Goal: Book appointment/travel/reservation

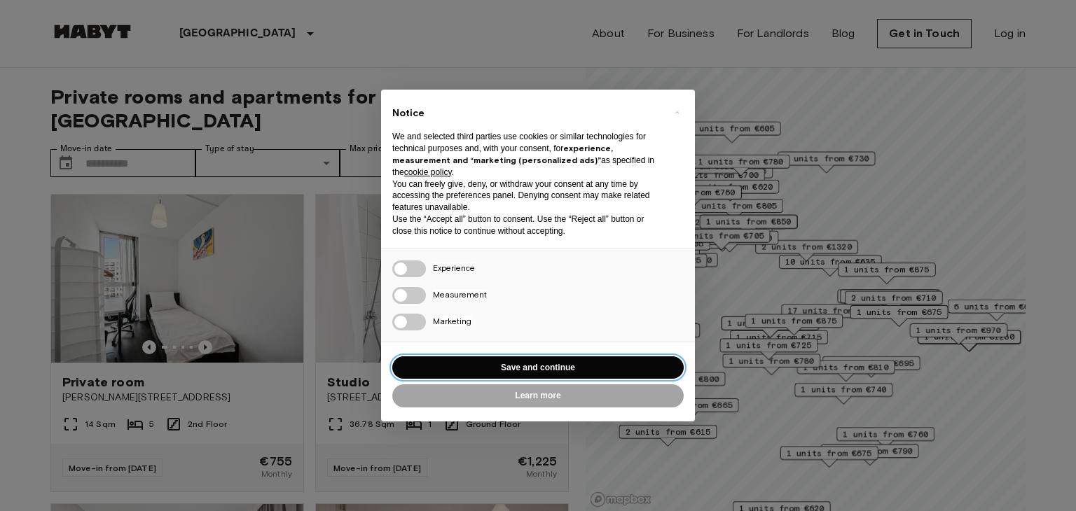
click at [571, 370] on button "Save and continue" at bounding box center [537, 367] width 291 height 23
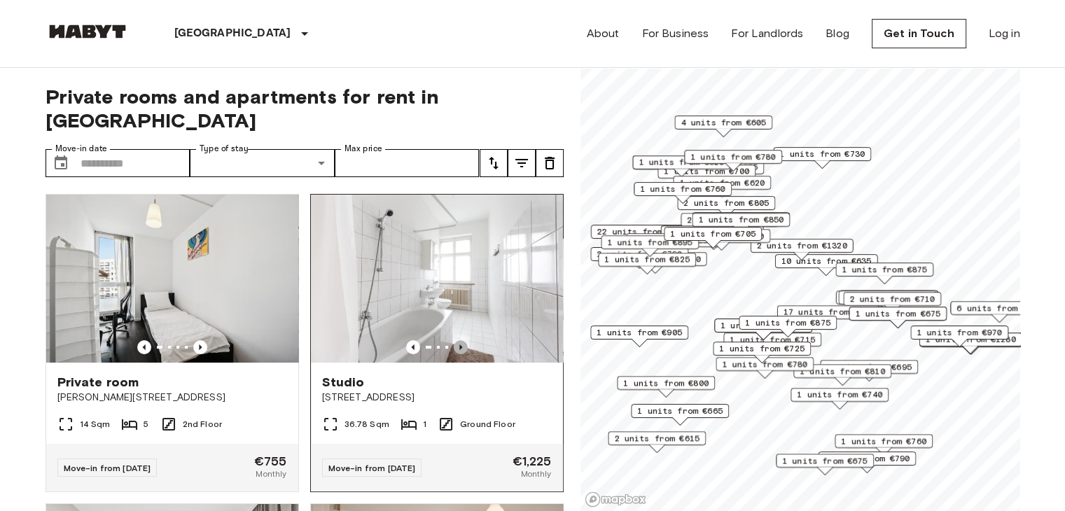
click at [454, 340] on icon "Previous image" at bounding box center [461, 347] width 14 height 14
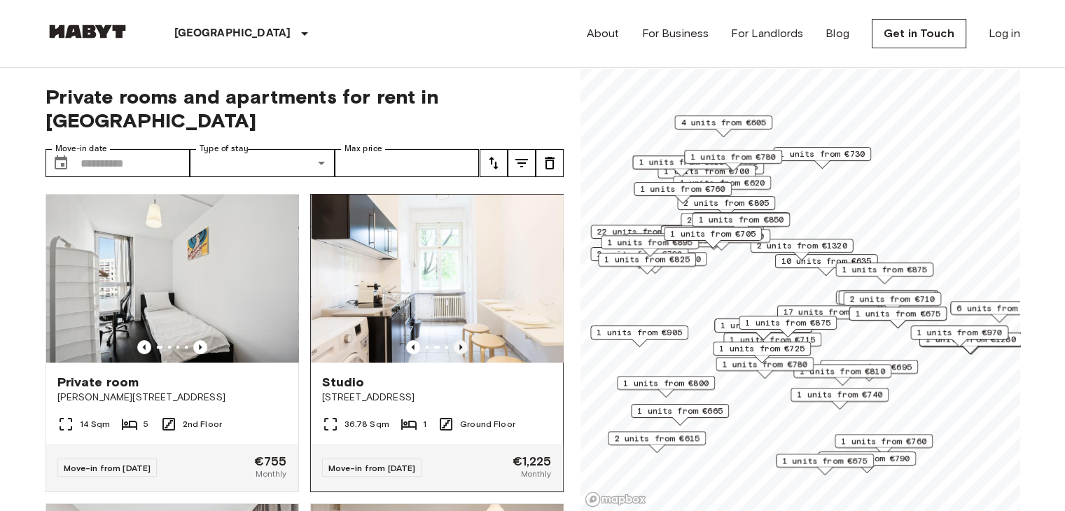
click at [454, 340] on icon "Previous image" at bounding box center [461, 347] width 14 height 14
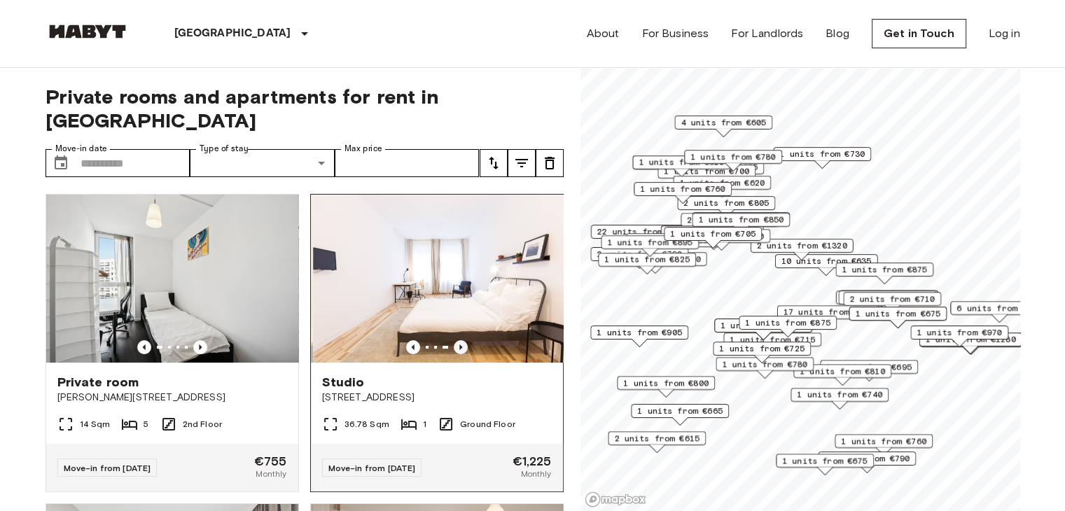
click at [454, 340] on icon "Previous image" at bounding box center [461, 347] width 14 height 14
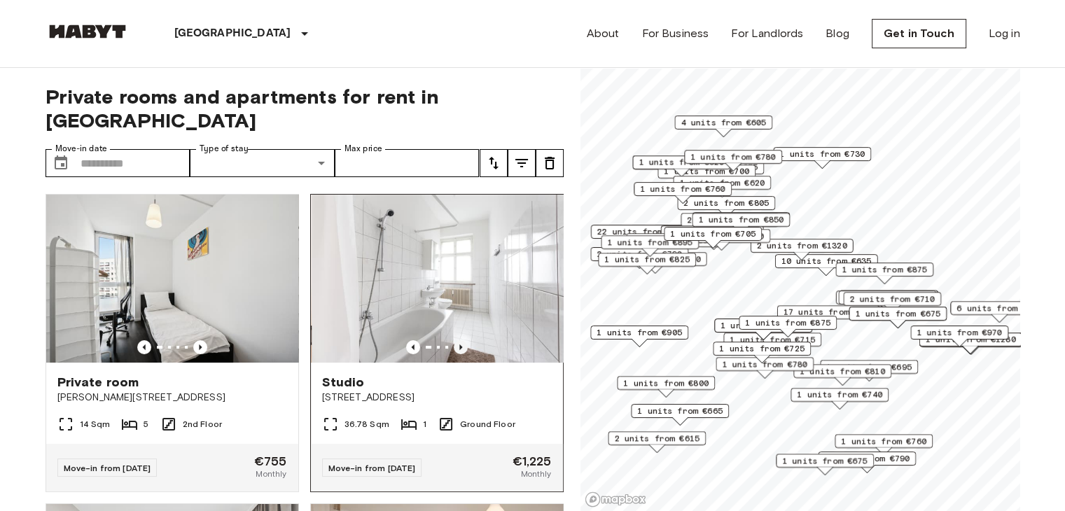
click at [454, 340] on icon "Previous image" at bounding box center [461, 347] width 14 height 14
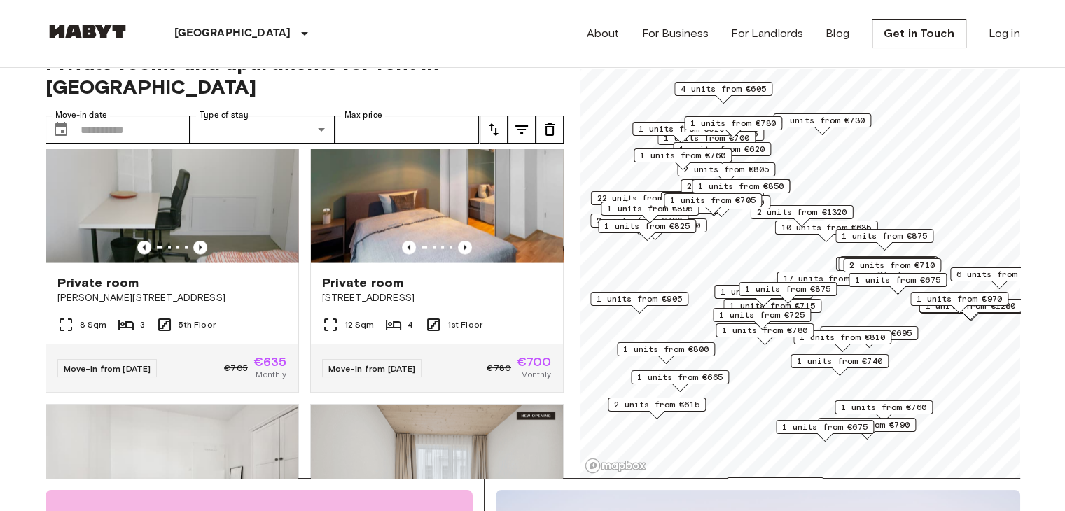
scroll to position [2880, 0]
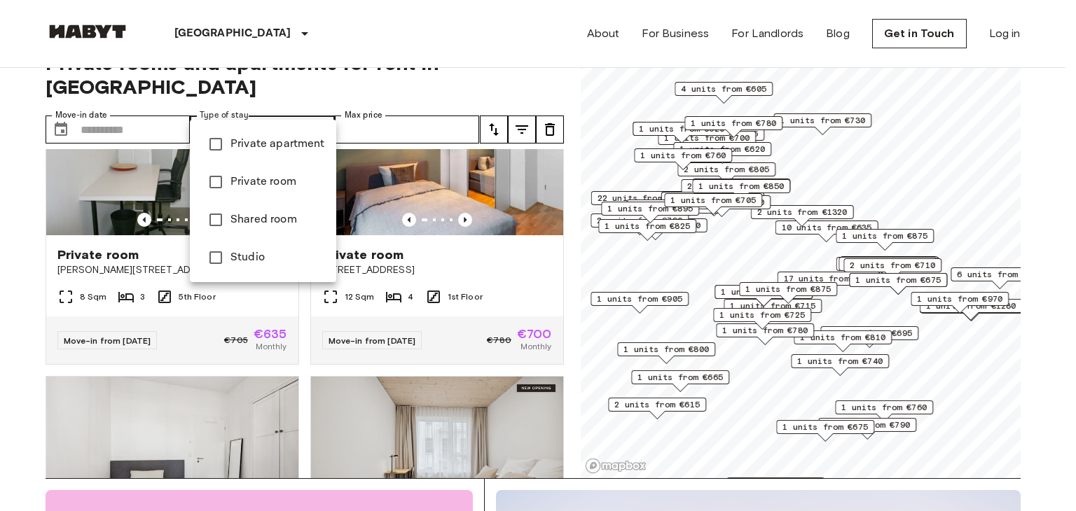
type input "******"
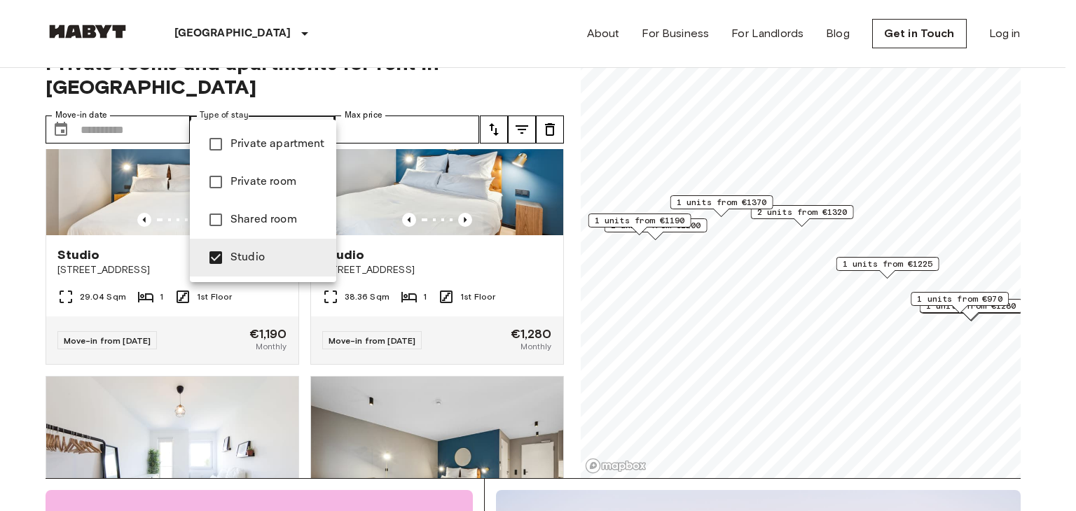
click at [538, 59] on div at bounding box center [538, 255] width 1076 height 511
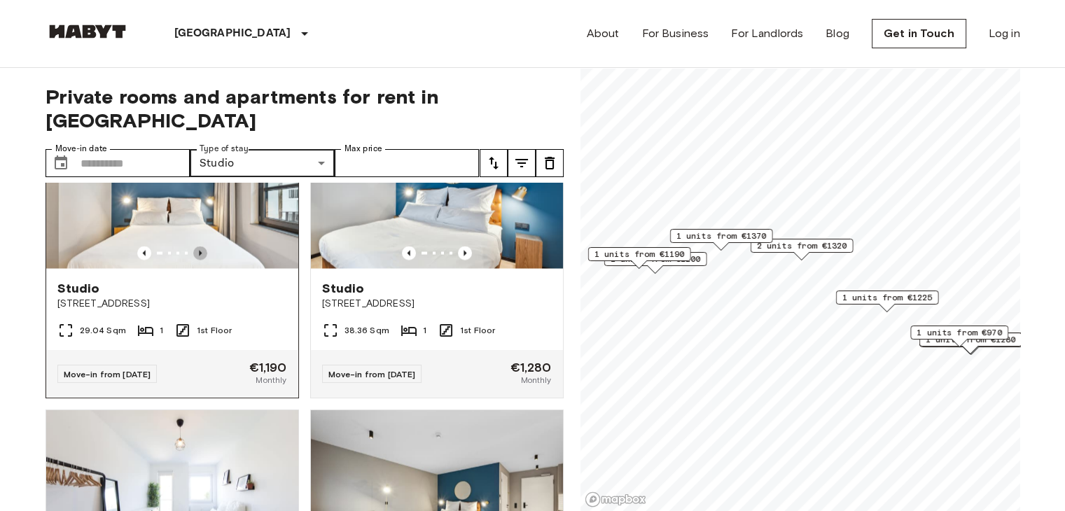
click at [197, 261] on icon "Previous image" at bounding box center [200, 253] width 14 height 14
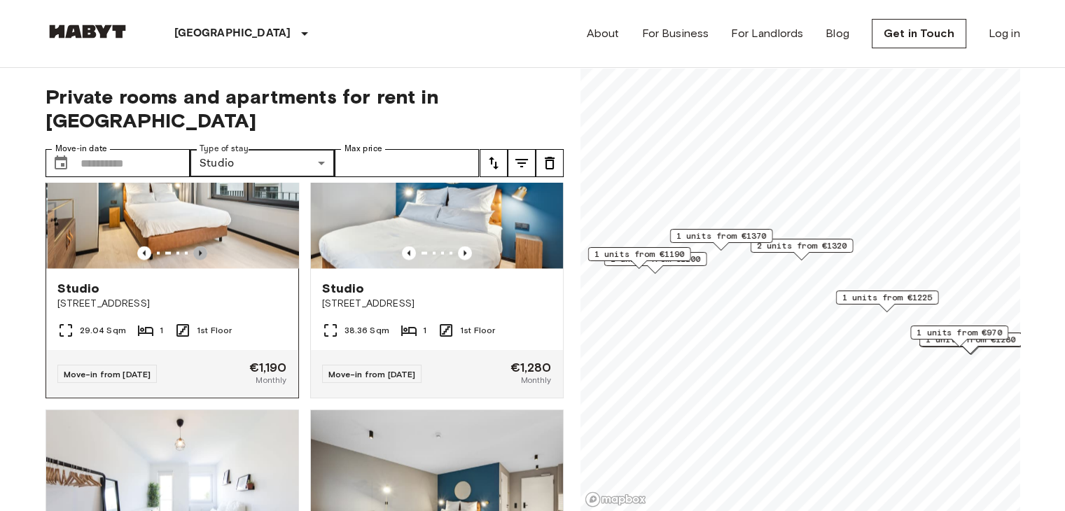
click at [197, 261] on icon "Previous image" at bounding box center [200, 253] width 14 height 14
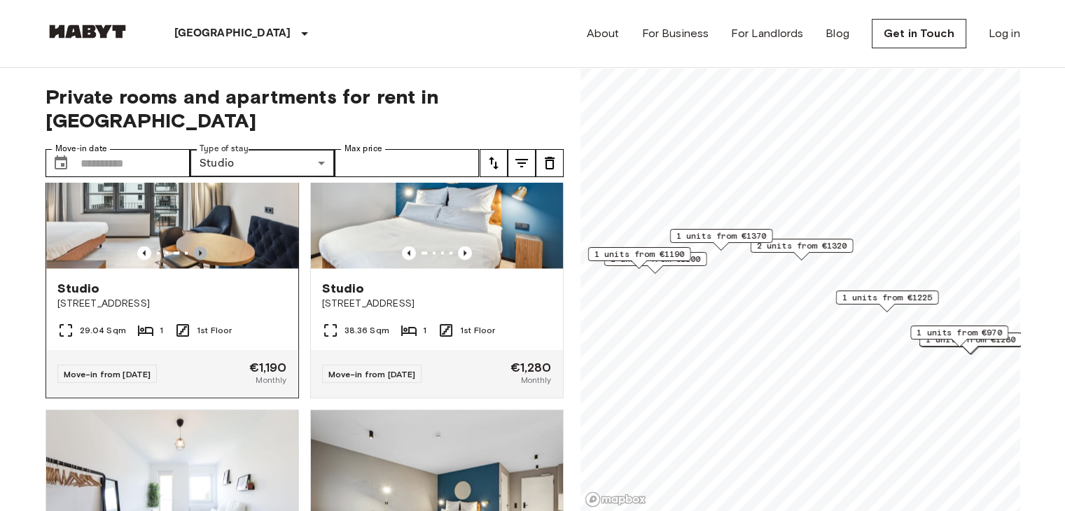
click at [197, 261] on icon "Previous image" at bounding box center [200, 253] width 14 height 14
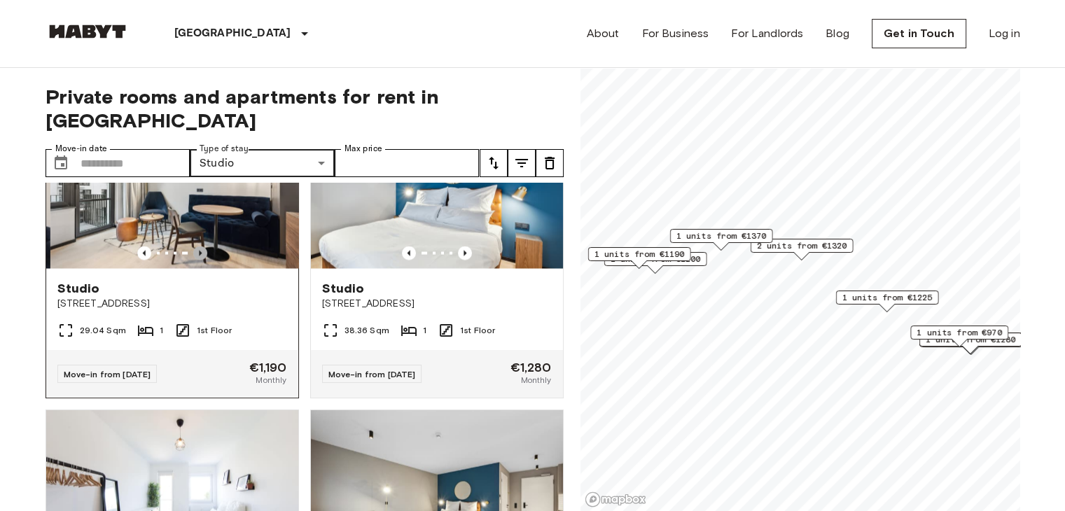
click at [197, 261] on icon "Previous image" at bounding box center [200, 253] width 14 height 14
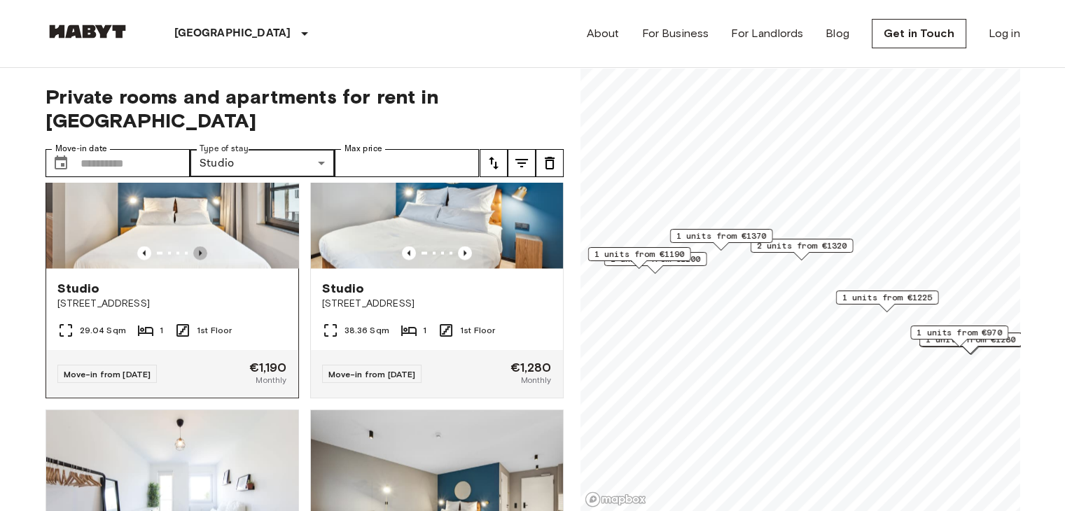
click at [197, 261] on icon "Previous image" at bounding box center [200, 253] width 14 height 14
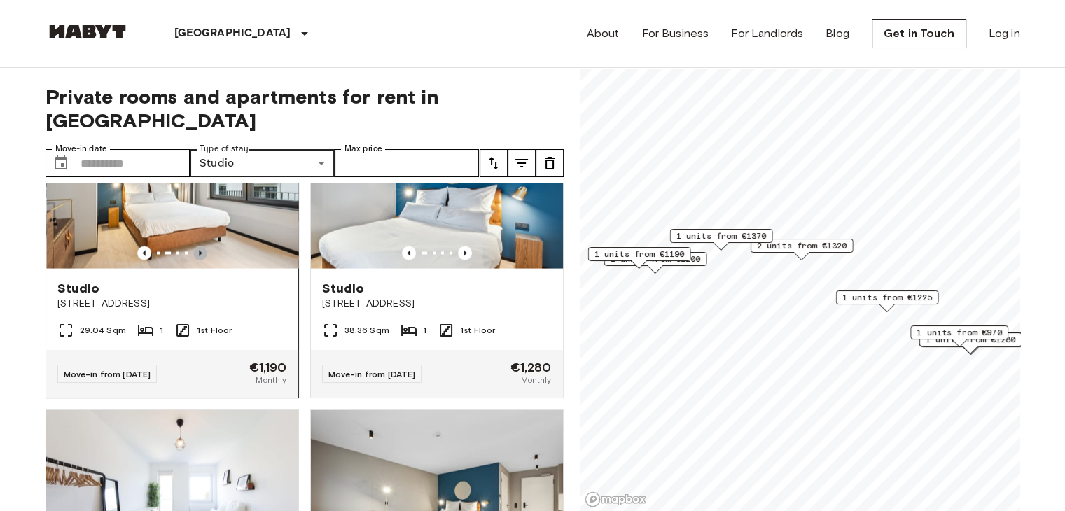
click at [197, 261] on icon "Previous image" at bounding box center [200, 253] width 14 height 14
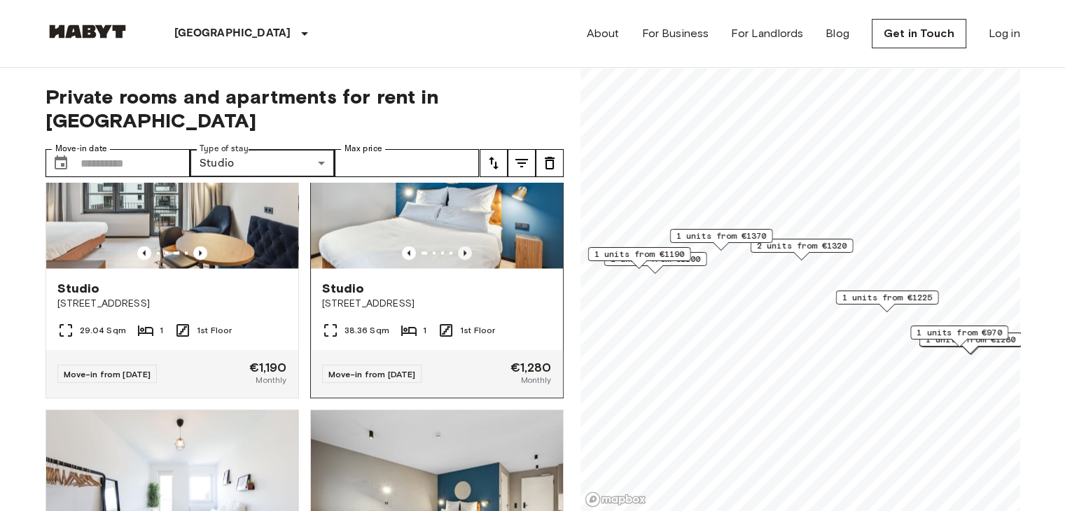
click at [460, 261] on icon "Previous image" at bounding box center [465, 253] width 14 height 14
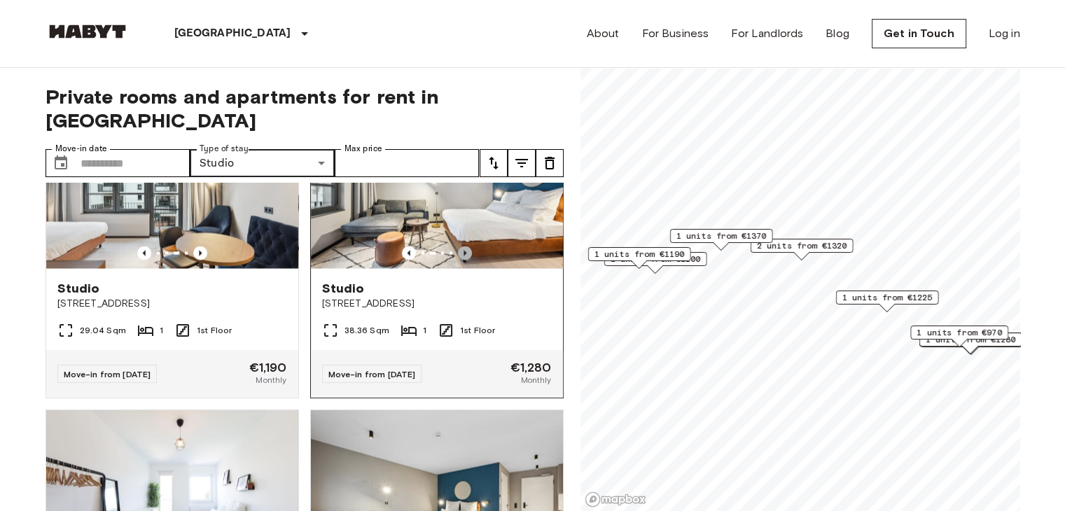
click at [460, 261] on icon "Previous image" at bounding box center [465, 253] width 14 height 14
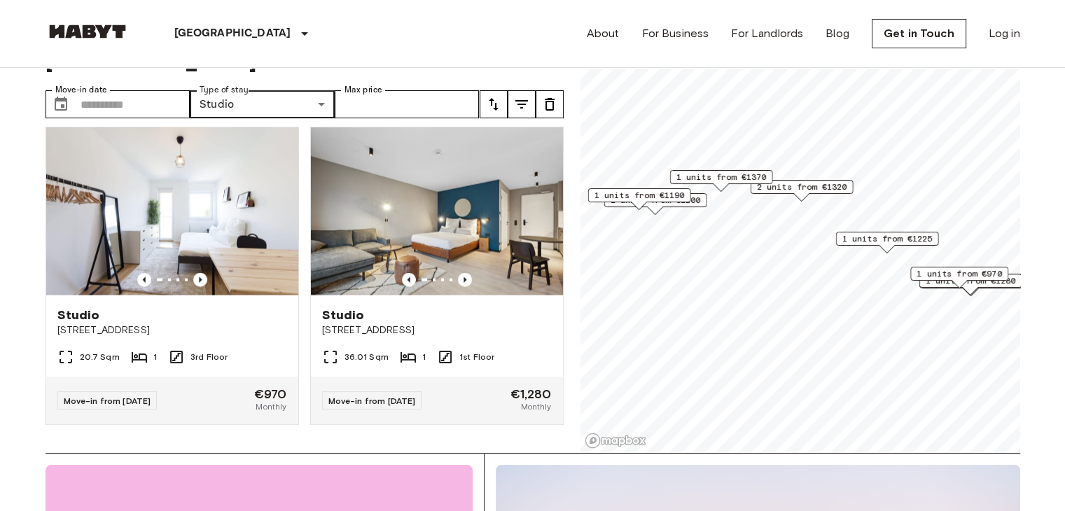
scroll to position [3167, 0]
